Goal: Task Accomplishment & Management: Use online tool/utility

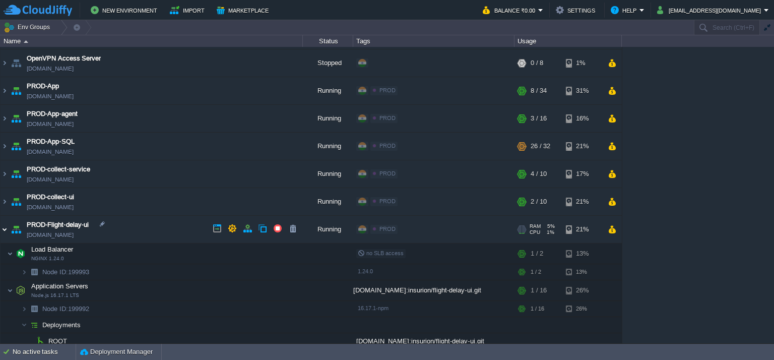
click at [3, 230] on img at bounding box center [5, 229] width 8 height 27
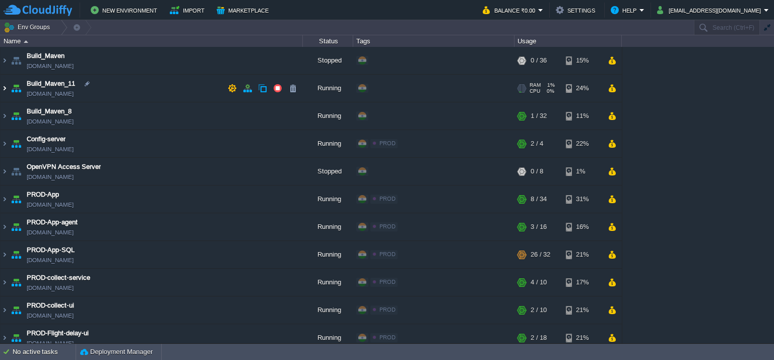
click at [7, 89] on img at bounding box center [5, 88] width 8 height 27
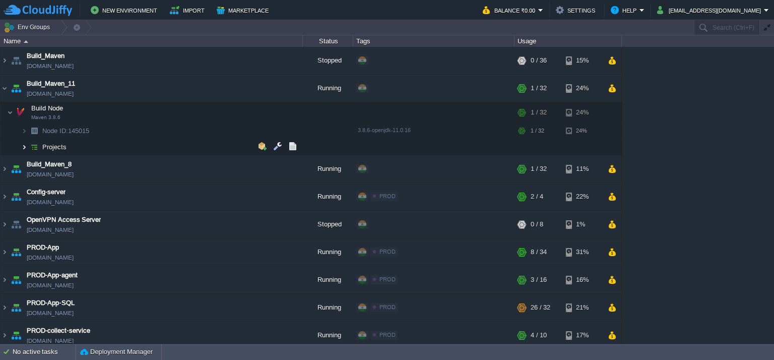
click at [24, 150] on img at bounding box center [24, 147] width 6 height 16
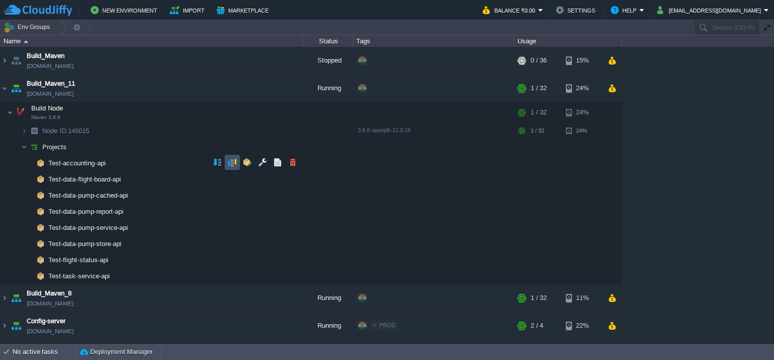
click at [236, 161] on button "button" at bounding box center [232, 162] width 9 height 9
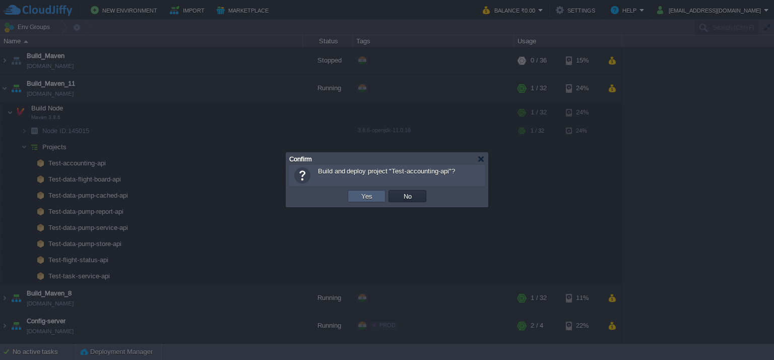
click at [382, 196] on td "Yes" at bounding box center [367, 196] width 38 height 12
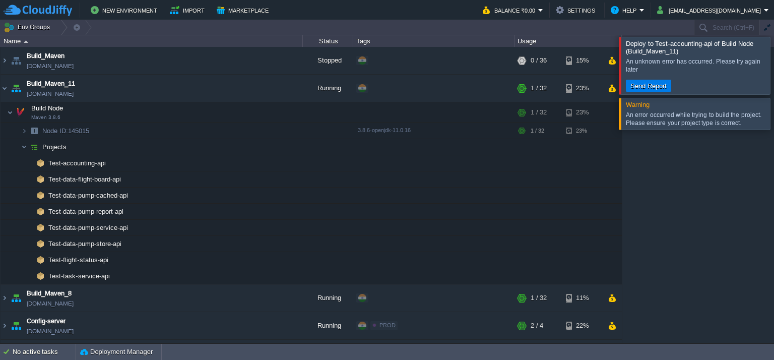
click at [774, 67] on div at bounding box center [787, 65] width 0 height 57
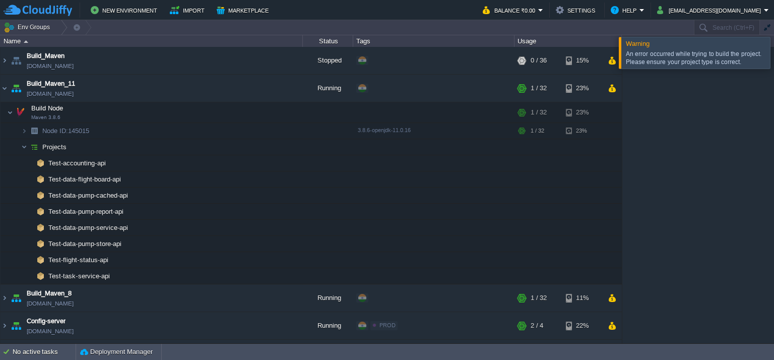
click at [774, 56] on div at bounding box center [787, 52] width 0 height 31
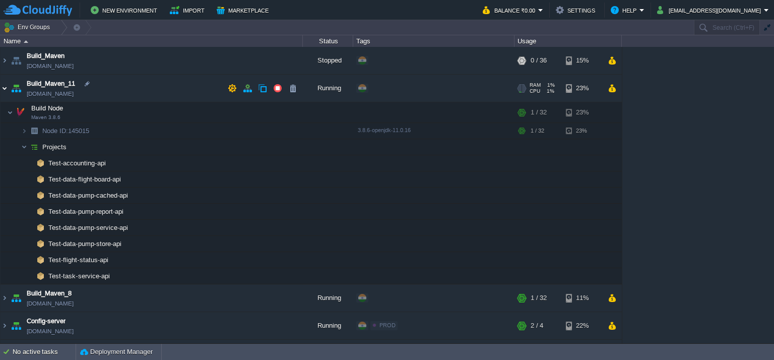
click at [5, 84] on img at bounding box center [5, 88] width 8 height 27
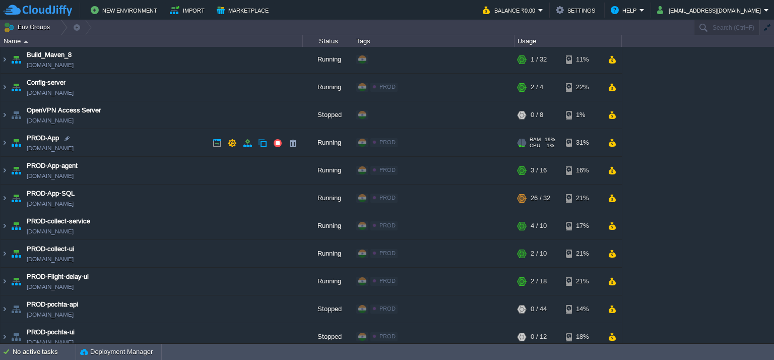
scroll to position [252, 0]
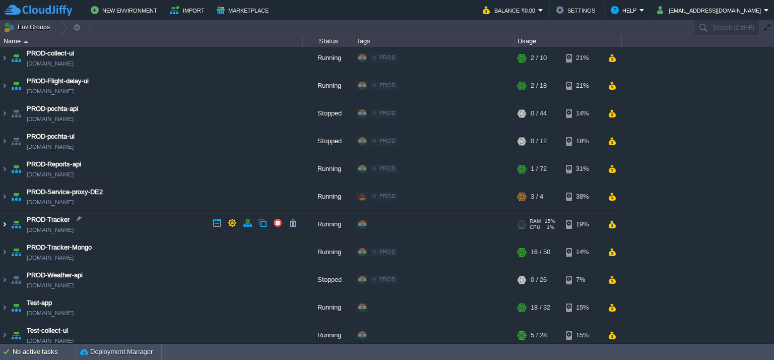
click at [4, 221] on img at bounding box center [5, 224] width 8 height 27
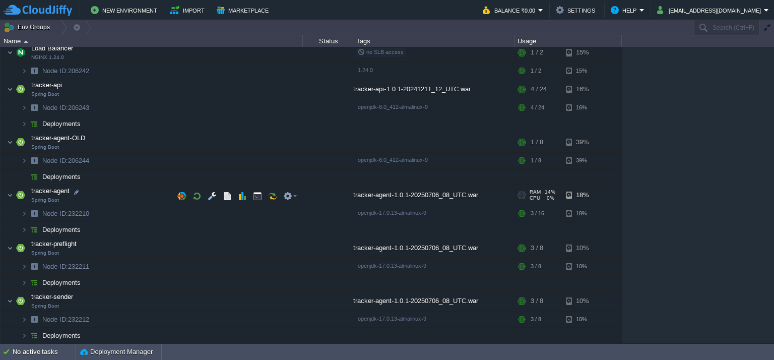
scroll to position [454, 0]
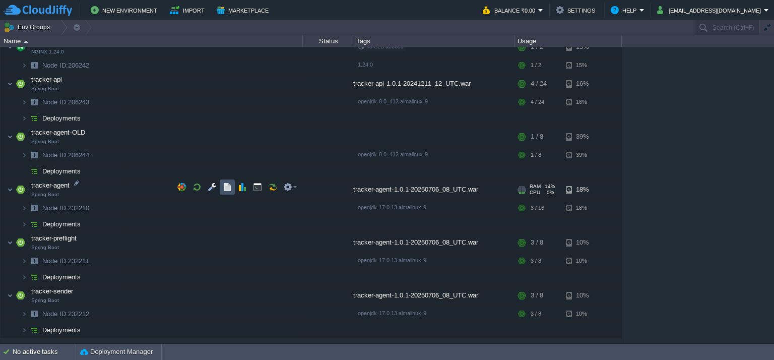
click at [227, 186] on button "button" at bounding box center [227, 187] width 9 height 9
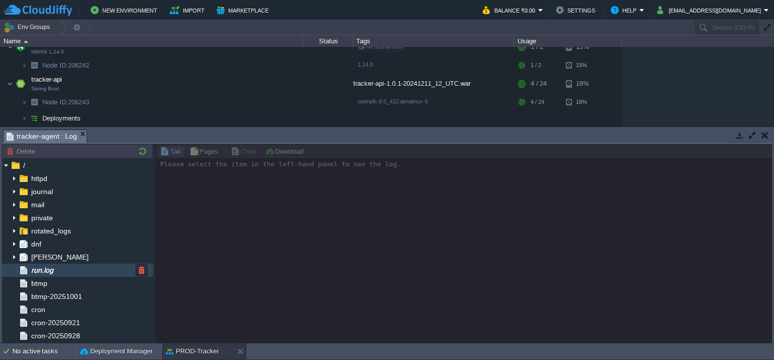
click at [81, 273] on div "run.log" at bounding box center [77, 270] width 151 height 13
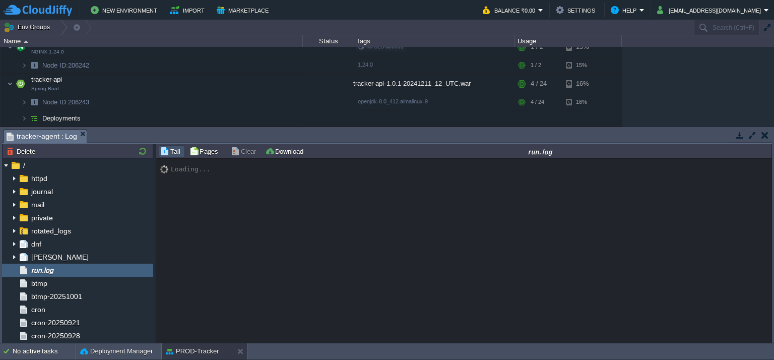
scroll to position [8529, 0]
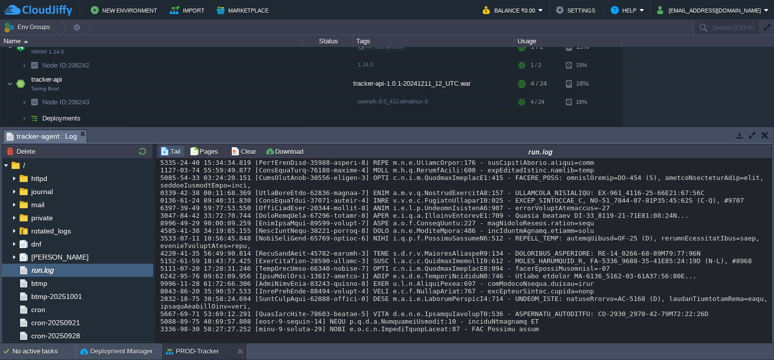
scroll to position [8529, 0]
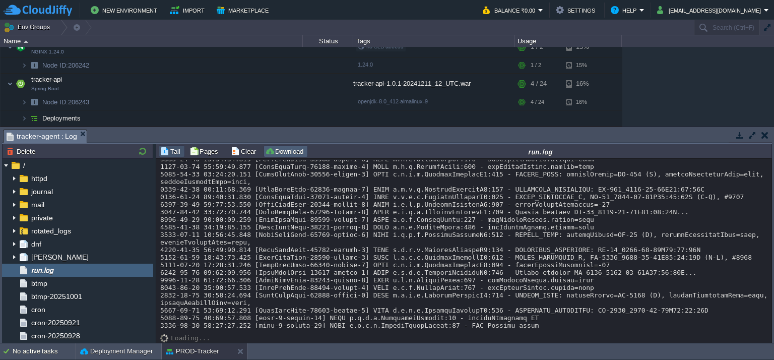
click at [295, 155] on button "Download" at bounding box center [285, 151] width 41 height 9
